Goal: Use online tool/utility: Utilize a website feature to perform a specific function

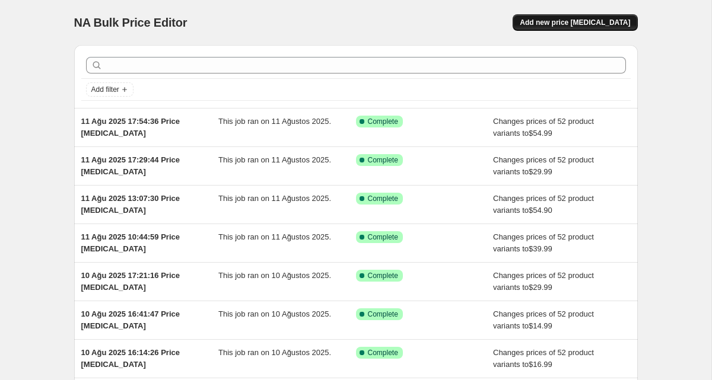
click at [576, 19] on span "Add new price [MEDICAL_DATA]" at bounding box center [575, 22] width 110 height 9
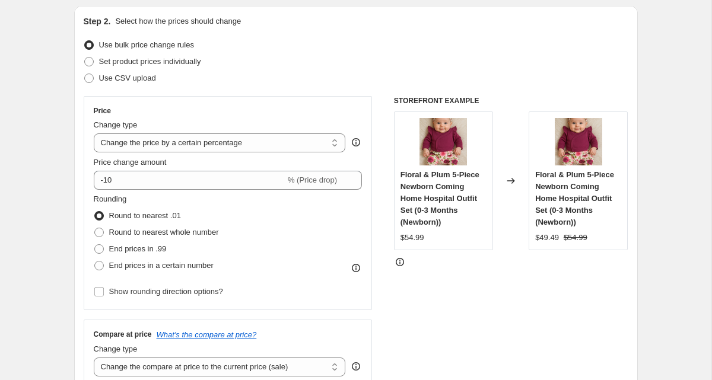
scroll to position [215, 0]
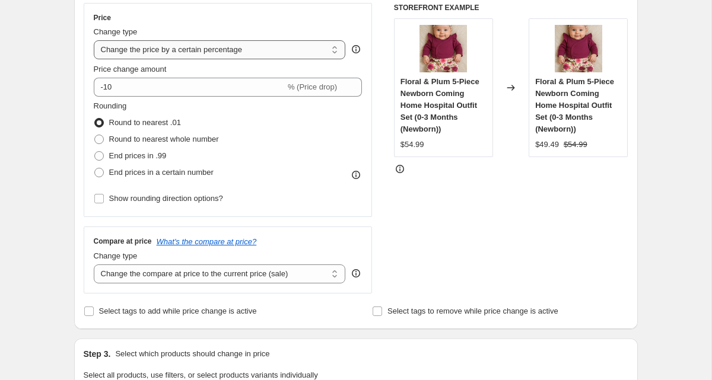
click at [198, 53] on select "Change the price to a certain amount Change the price by a certain amount Chang…" at bounding box center [220, 49] width 252 height 19
select select "to"
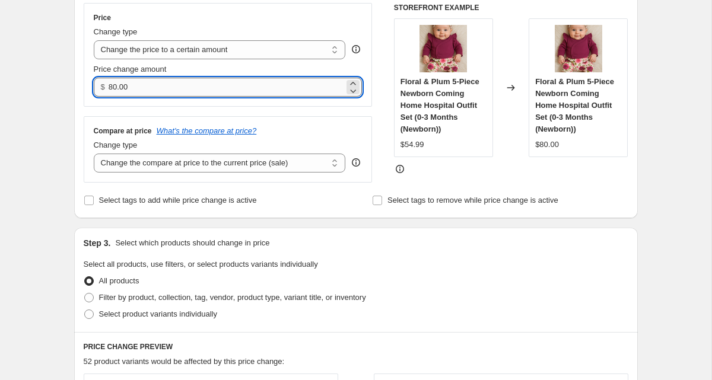
click at [159, 93] on input "80.00" at bounding box center [226, 87] width 235 height 19
type input "29"
type input "29.99"
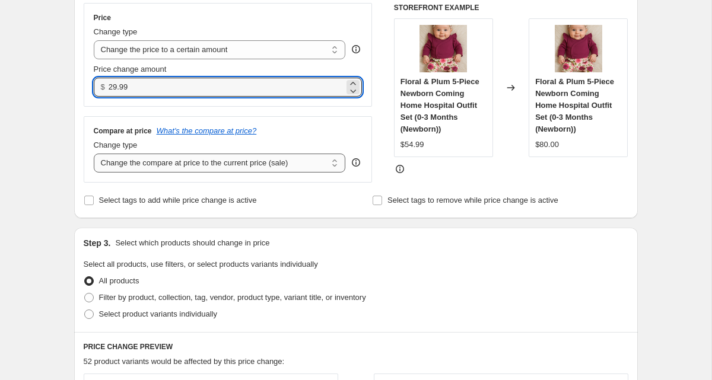
click at [212, 160] on select "Change the compare at price to the current price (sale) Change the compare at p…" at bounding box center [220, 163] width 252 height 19
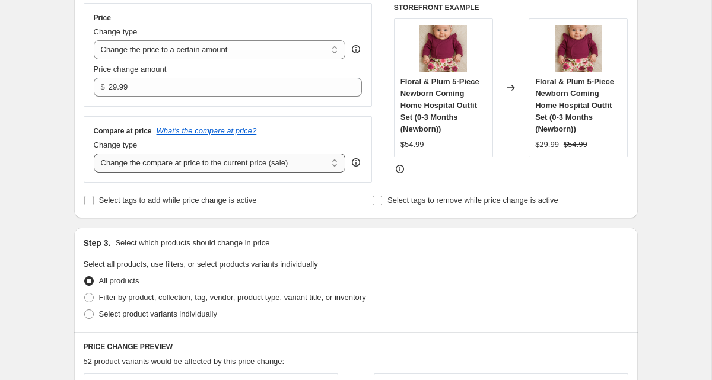
select select "remove"
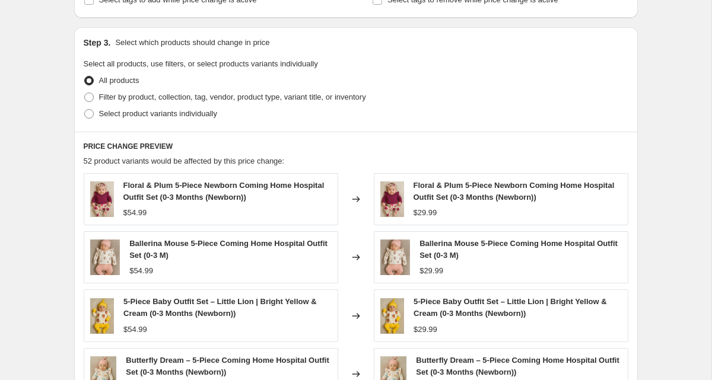
scroll to position [714, 0]
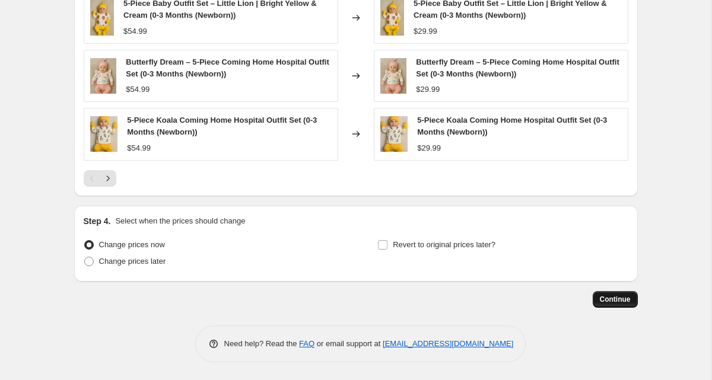
click at [617, 295] on span "Continue" at bounding box center [615, 299] width 31 height 9
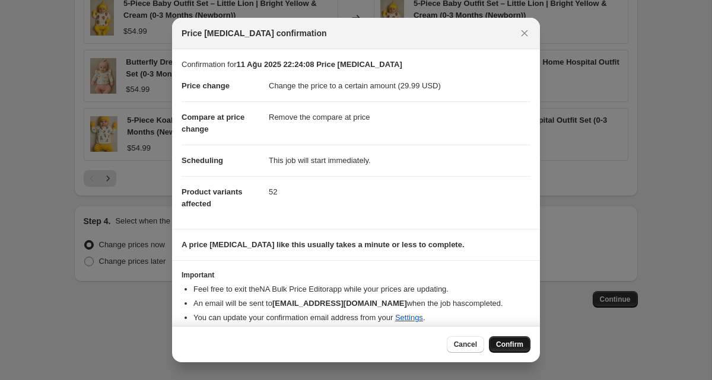
click at [504, 340] on span "Confirm" at bounding box center [509, 344] width 27 height 9
